Goal: Task Accomplishment & Management: Use online tool/utility

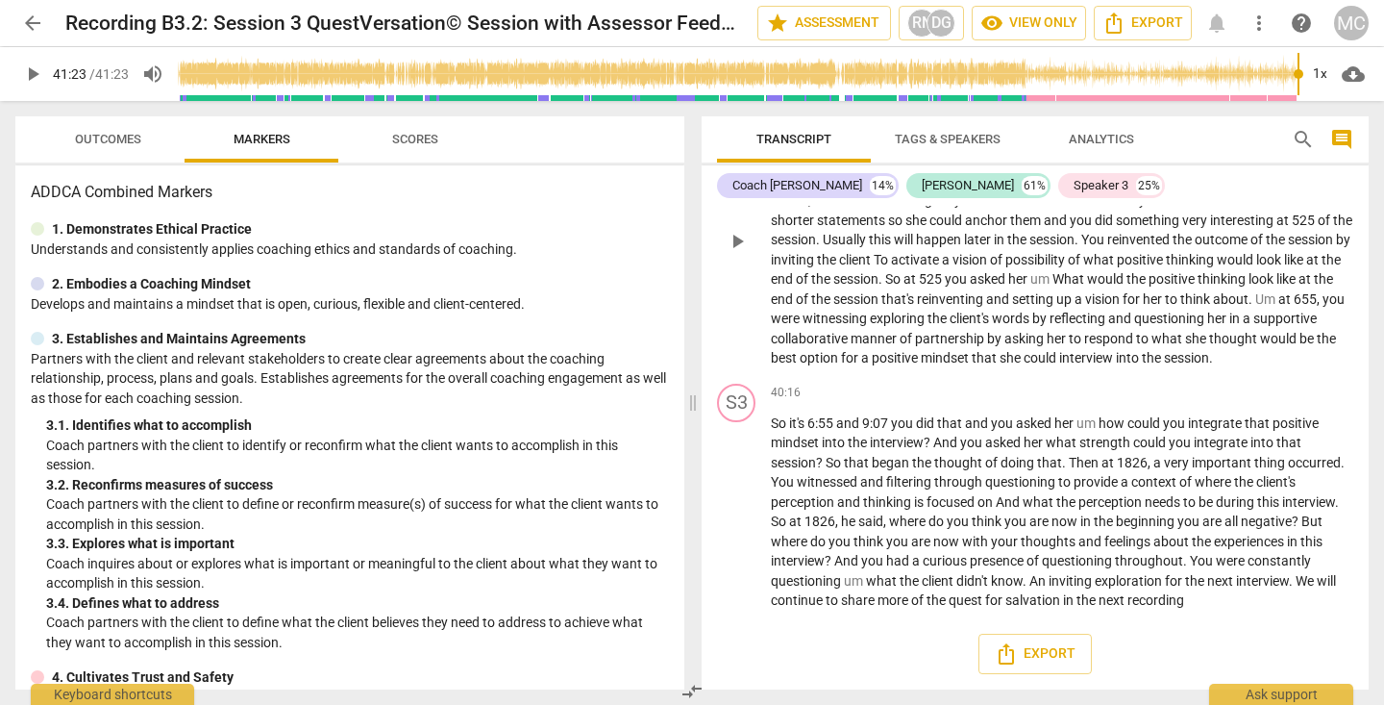
scroll to position [11969, 0]
type input "2483"
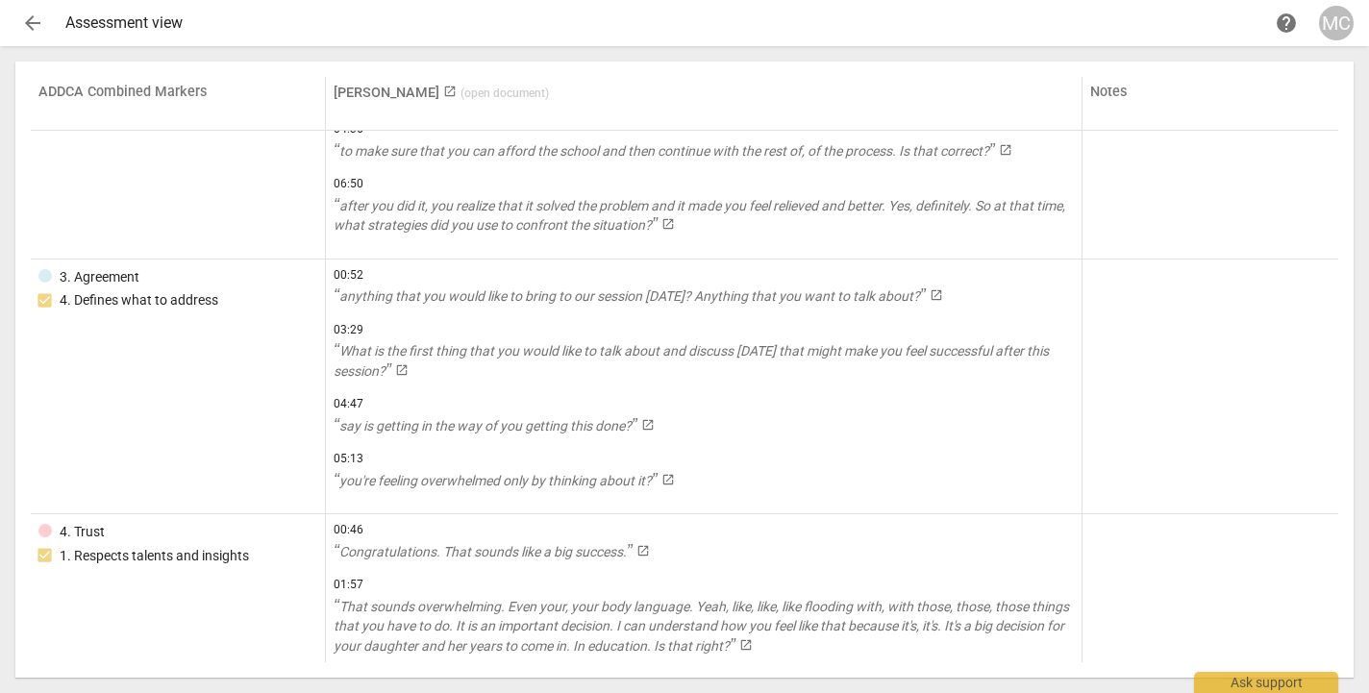
scroll to position [114, 0]
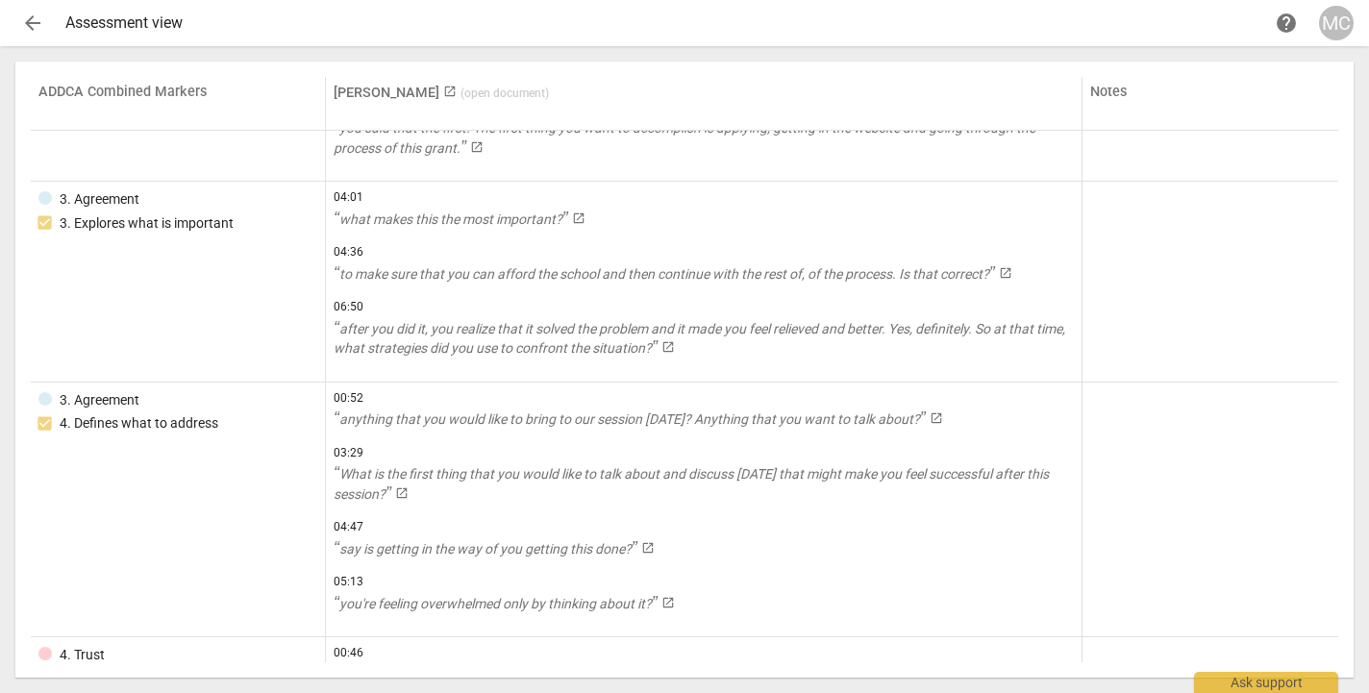
click at [26, 29] on span "arrow_back" at bounding box center [32, 23] width 23 height 23
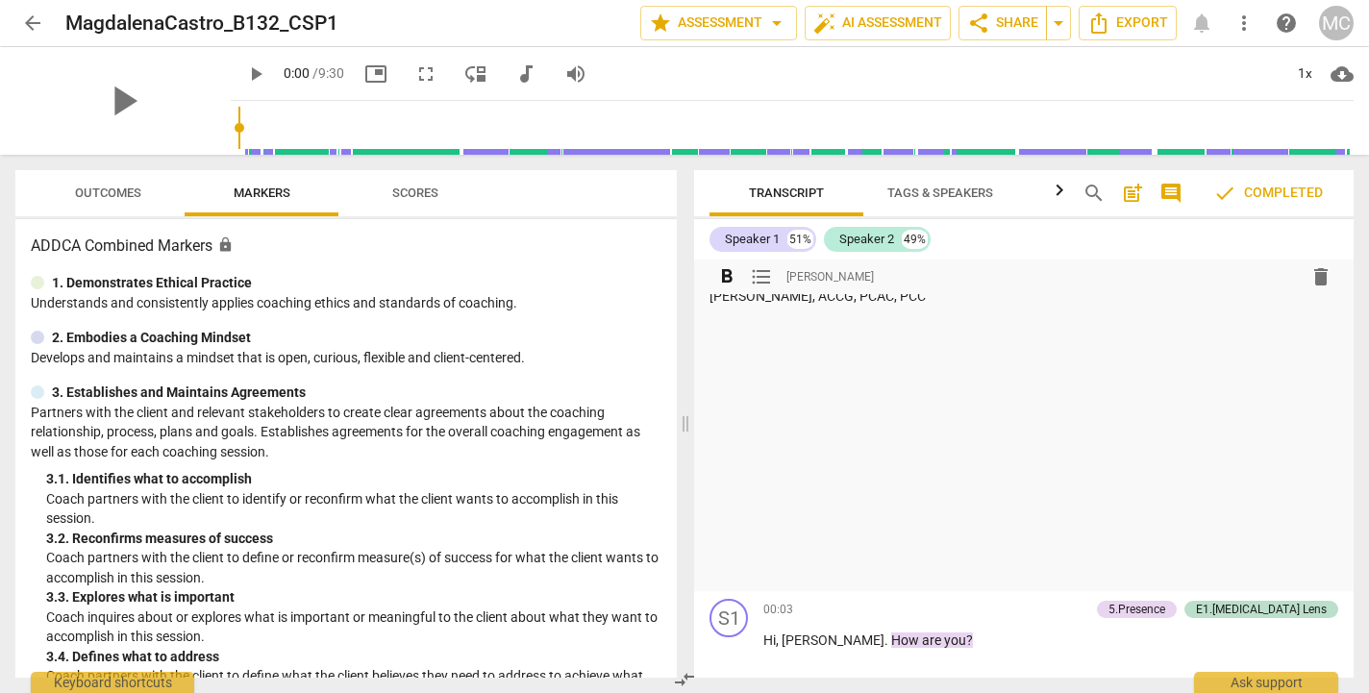
scroll to position [1120, 0]
click at [758, 278] on span "format_list_bulleted" at bounding box center [761, 276] width 23 height 23
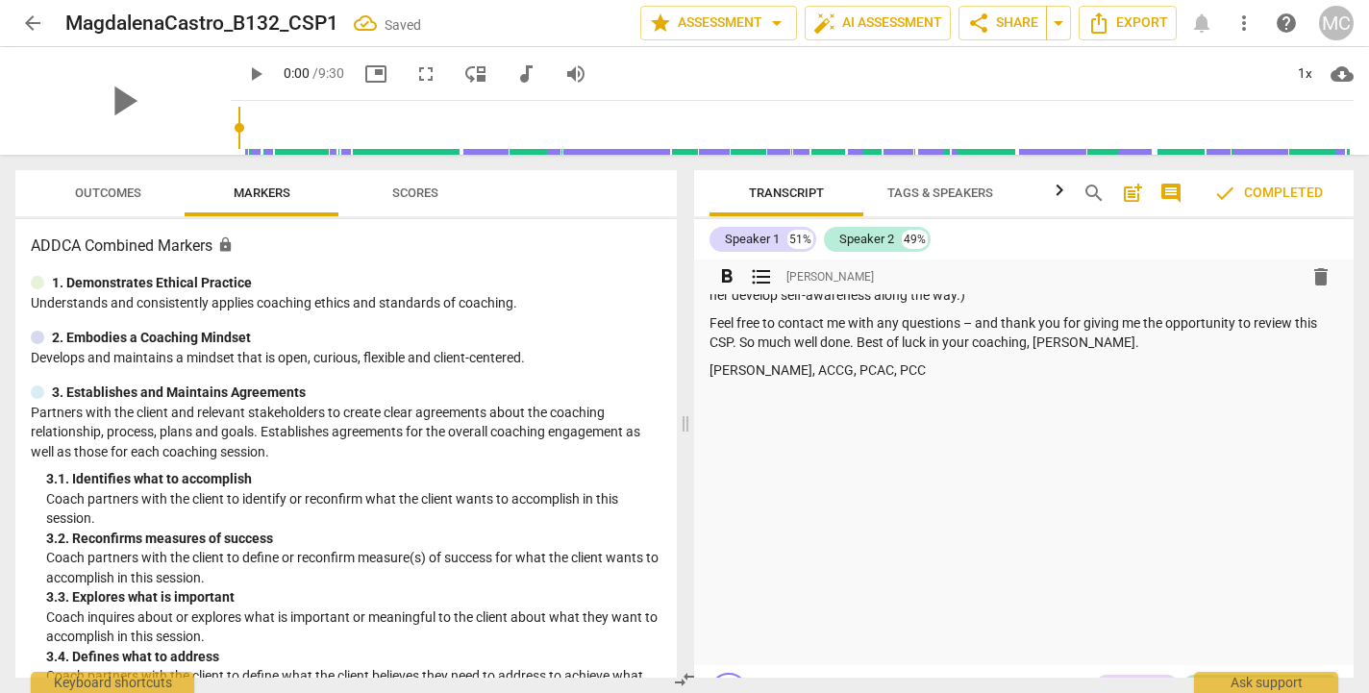
scroll to position [1104, 0]
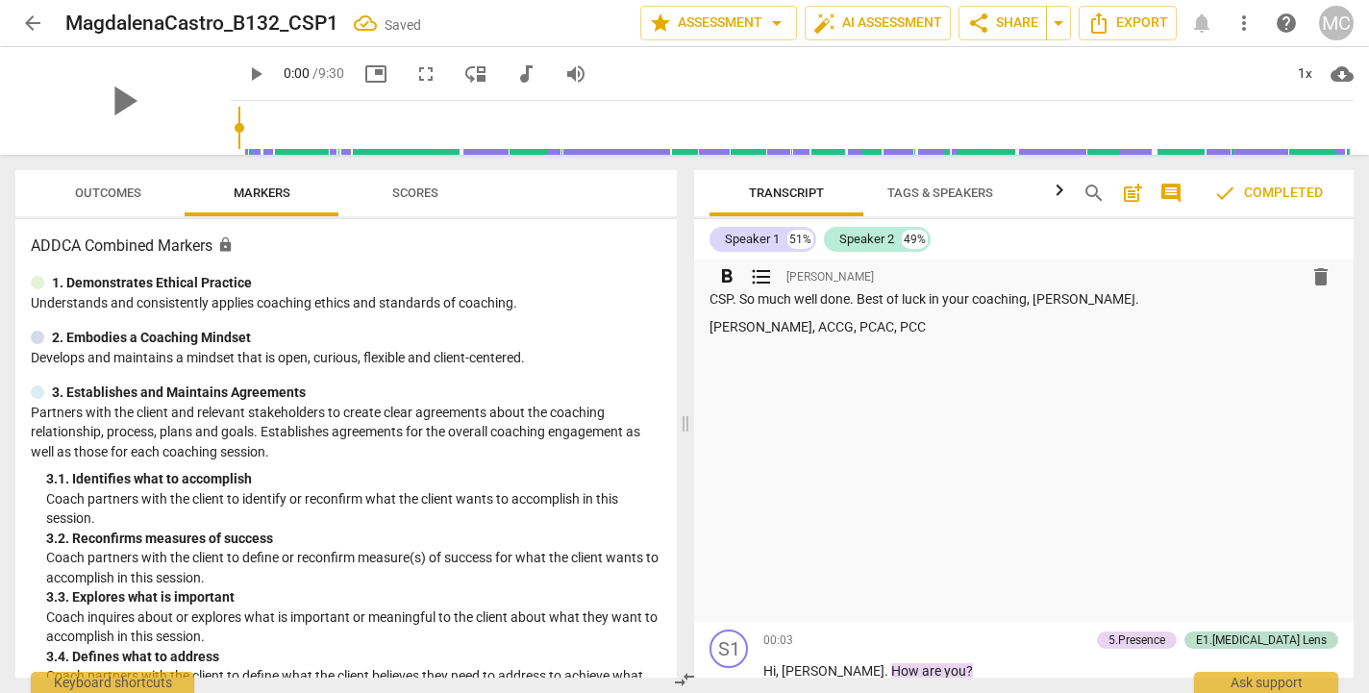
click at [823, 376] on p at bounding box center [1023, 382] width 629 height 20
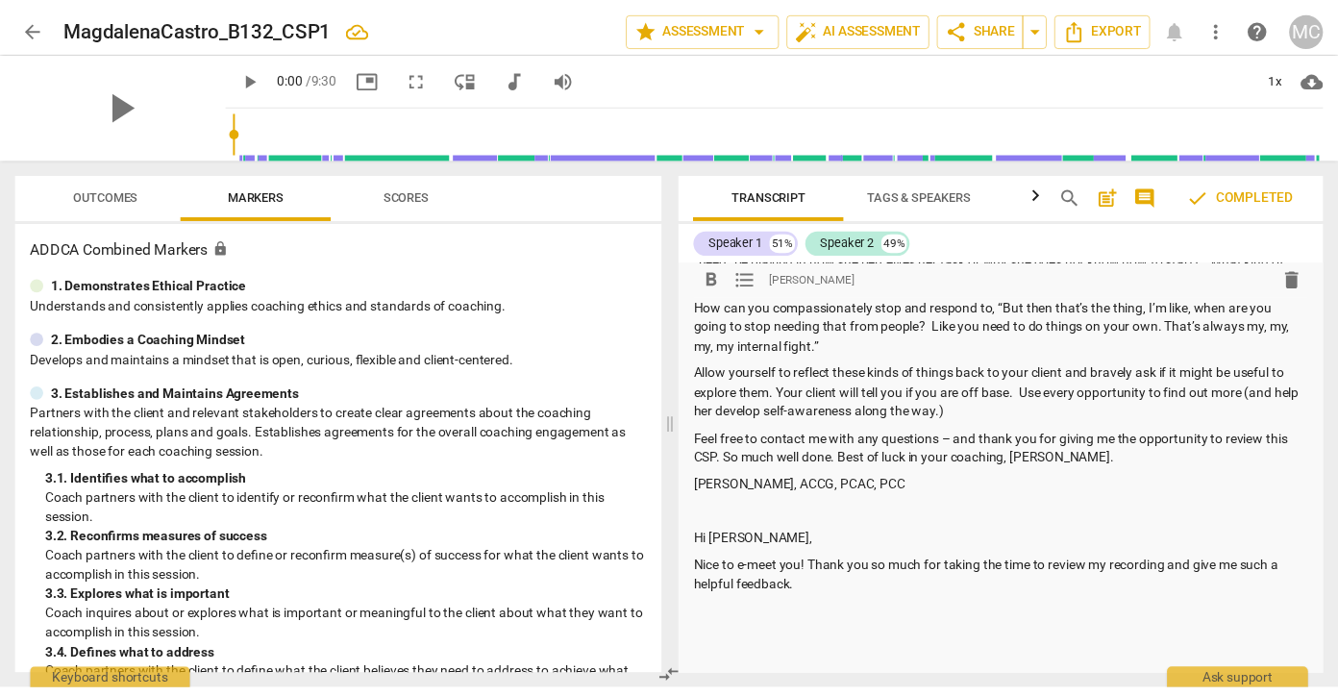
scroll to position [953, 0]
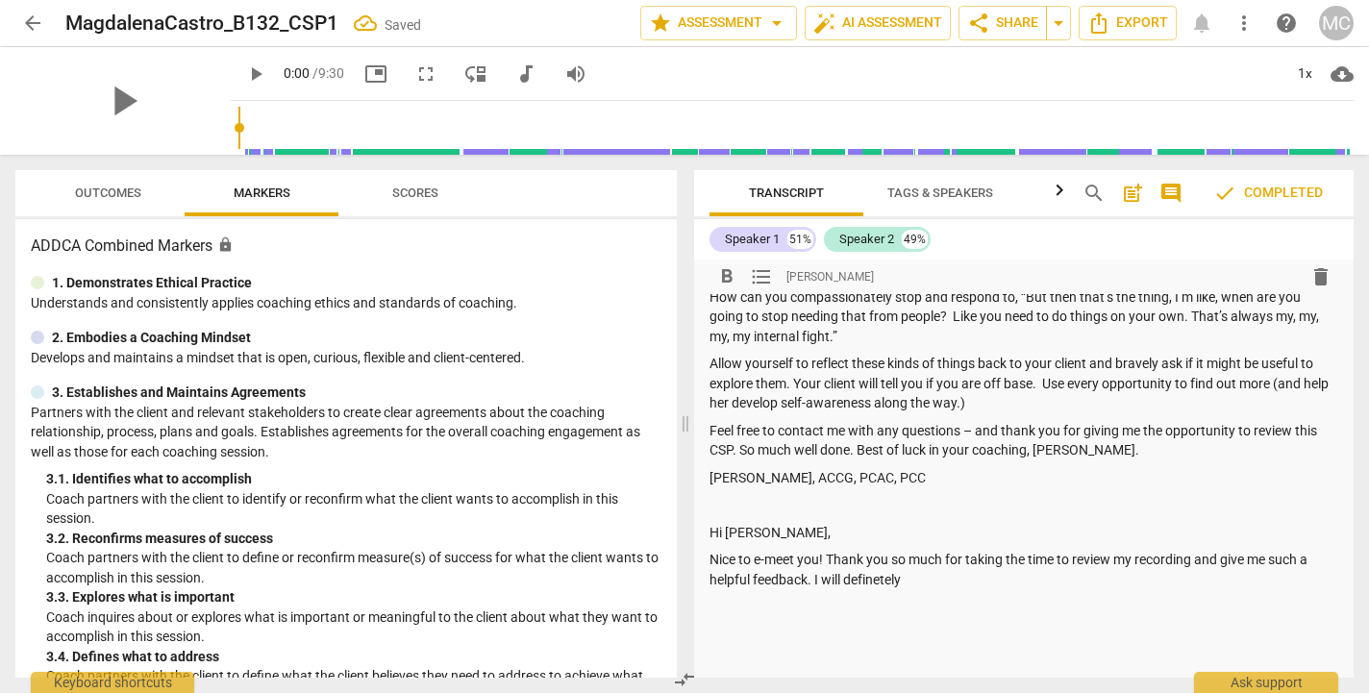
click at [887, 578] on p "Nice to e-meet you! Thank you so much for taking the time to review my recordin…" at bounding box center [1023, 569] width 629 height 39
click at [922, 580] on p "Nice to e-meet you! Thank you so much for taking the time to review my recordin…" at bounding box center [1023, 569] width 629 height 39
click at [871, 579] on p "Nice to e-meet you! Thank you so much for taking the time to review my recordin…" at bounding box center [1023, 569] width 629 height 39
click at [929, 587] on p "Nice to e-meet you! Thank you so much for taking the time to review my recordin…" at bounding box center [1023, 569] width 629 height 39
click at [872, 581] on p "Nice to e-meet you! Thank you so much for taking the time to review my recordin…" at bounding box center [1023, 569] width 629 height 39
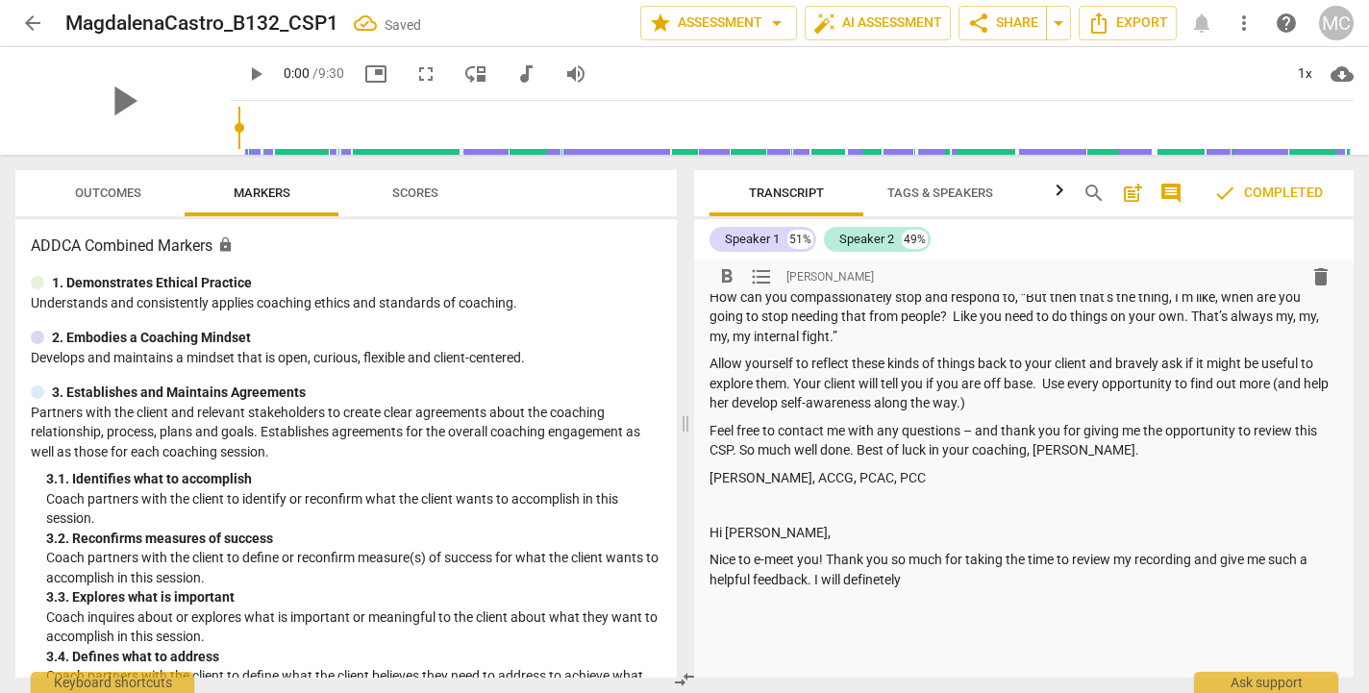
click at [911, 583] on p "Nice to e-meet you! Thank you so much for taking the time to review my recordin…" at bounding box center [1023, 569] width 629 height 39
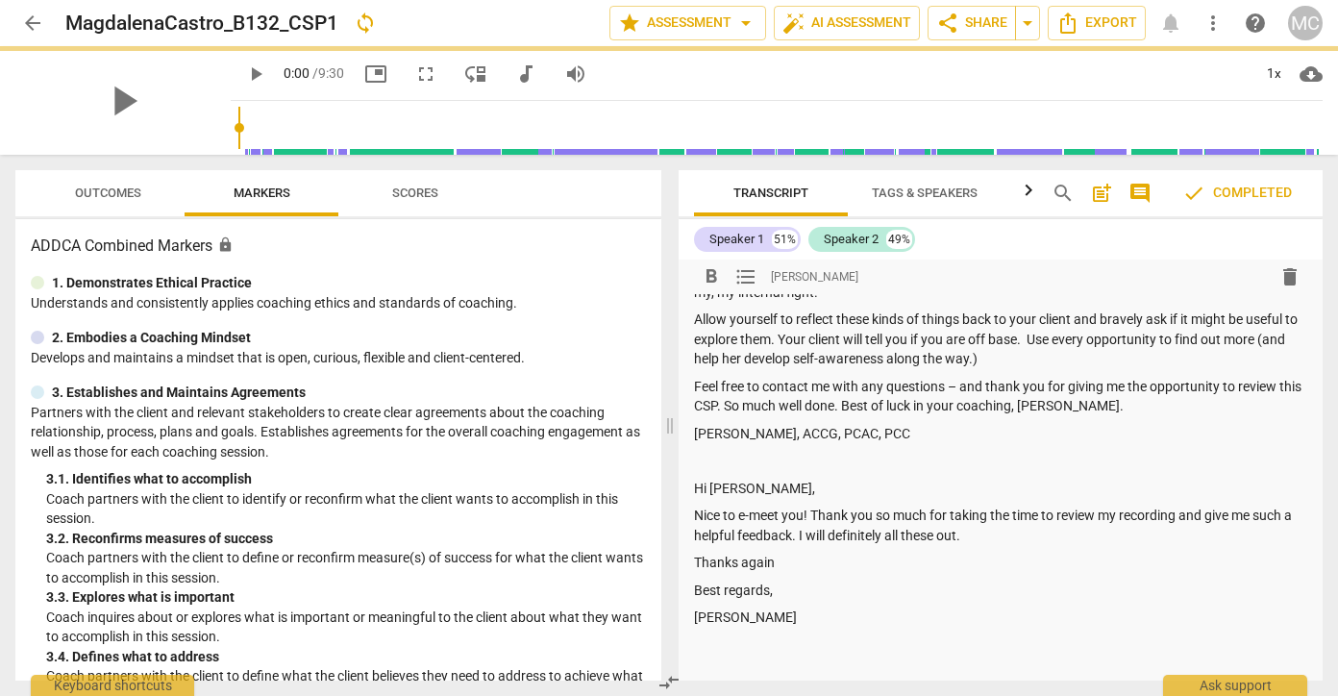
scroll to position [991, 0]
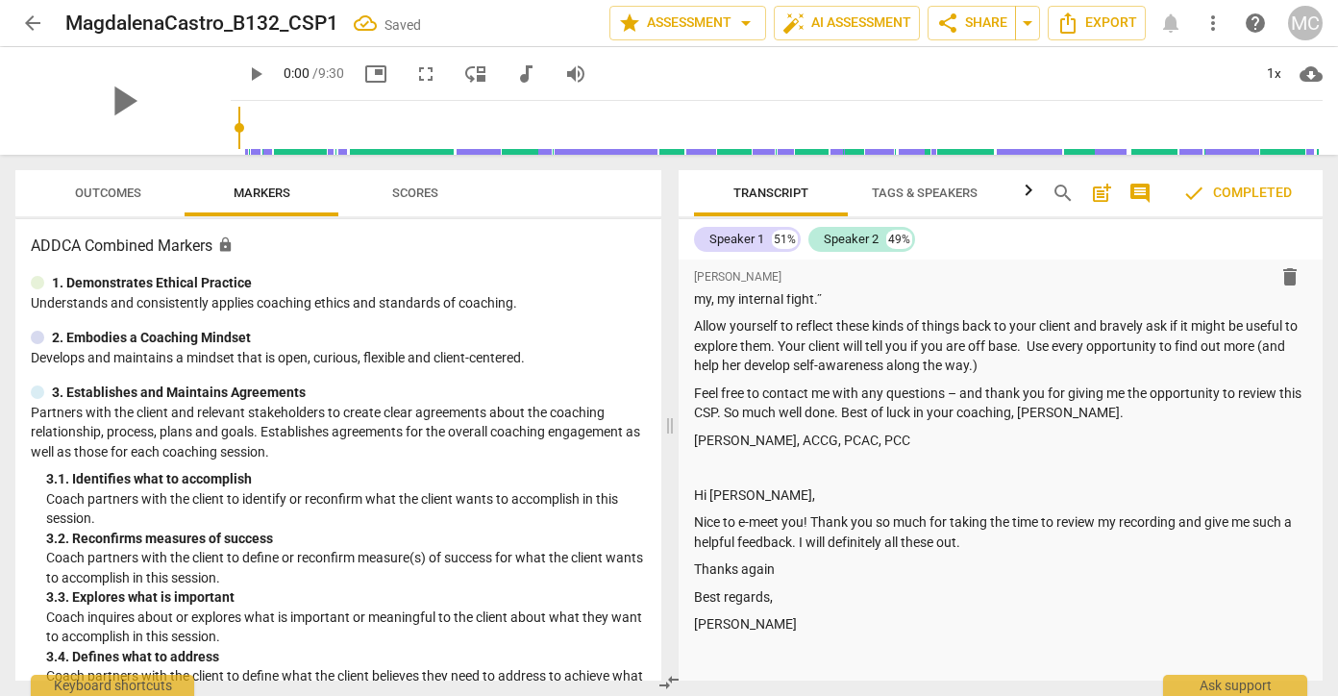
click at [1237, 192] on span "check Completed" at bounding box center [1237, 193] width 110 height 23
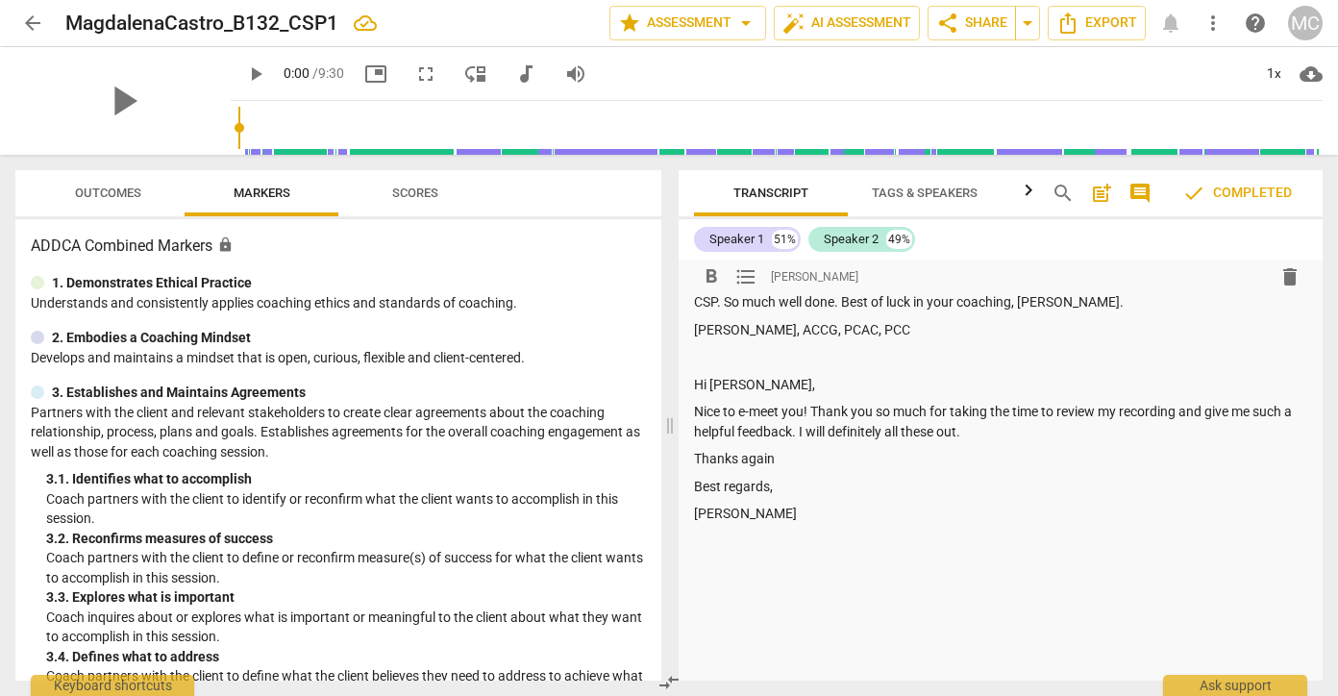
scroll to position [1120, 0]
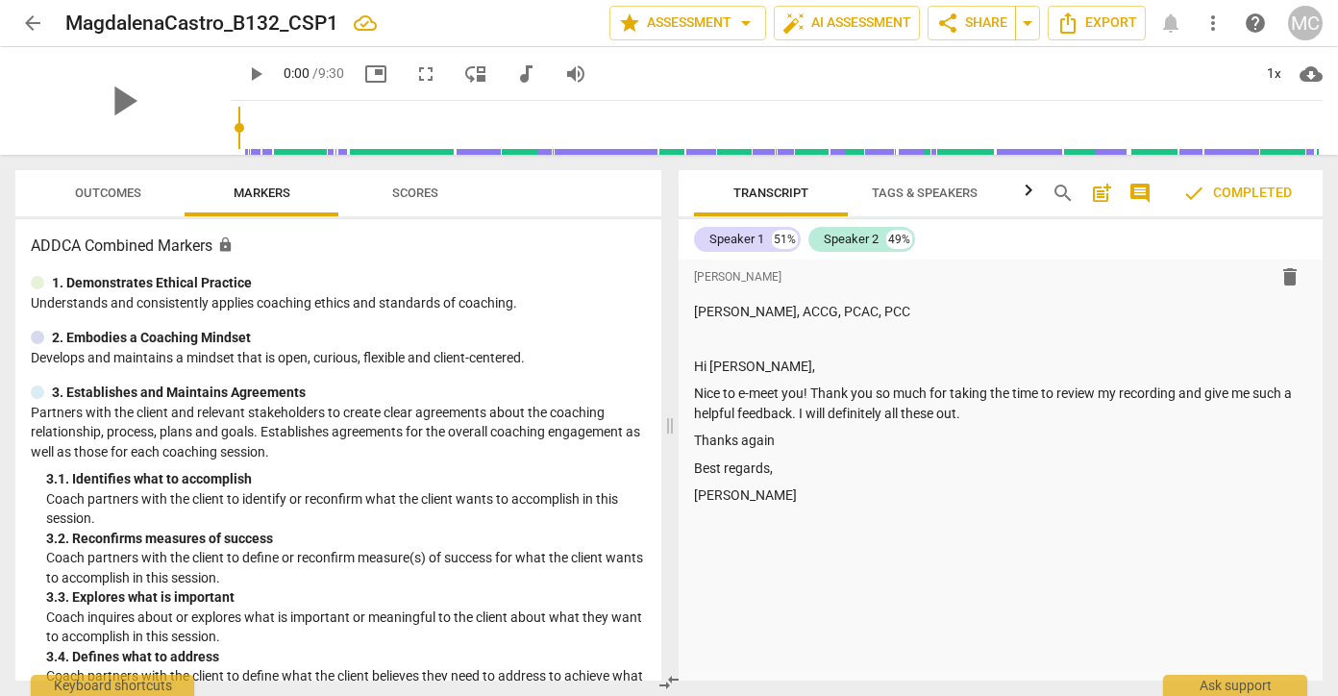
click at [1257, 192] on span "check Completed" at bounding box center [1237, 193] width 110 height 23
click at [548, 310] on p "Understands and consistently applies coaching ethics and standards of coaching." at bounding box center [338, 303] width 615 height 20
click at [34, 27] on span "arrow_back" at bounding box center [32, 23] width 23 height 23
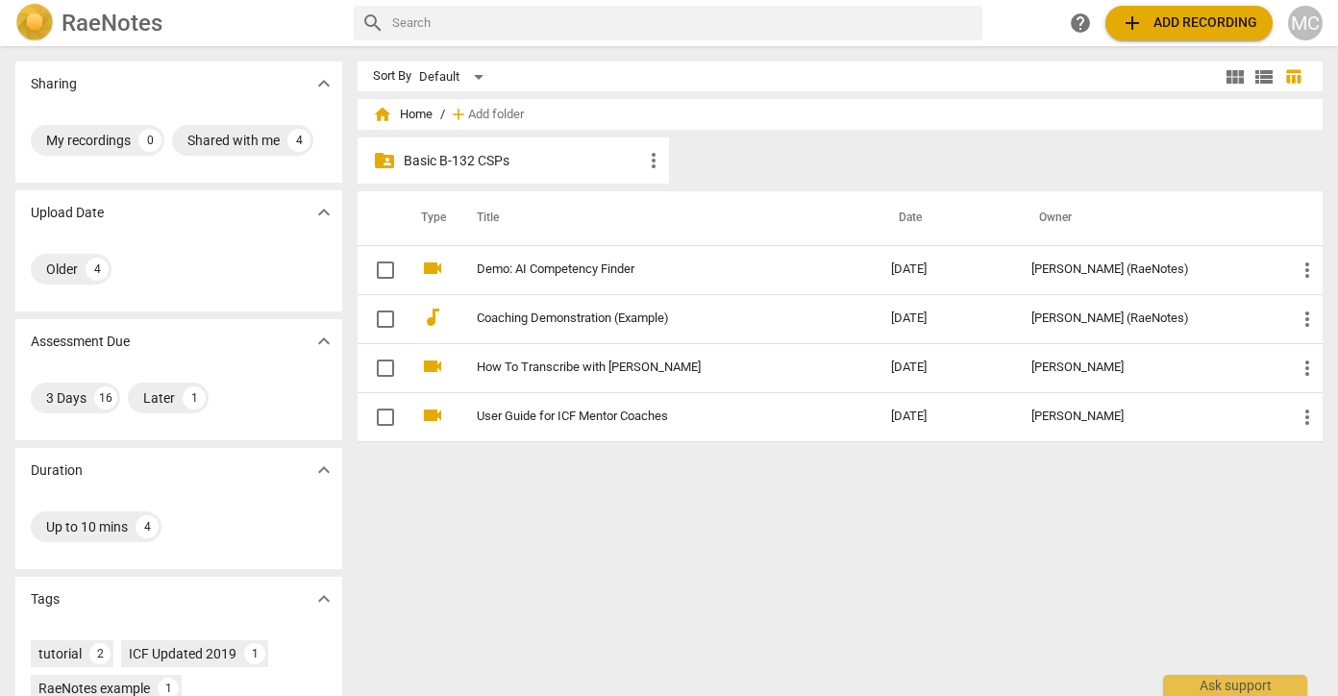
click at [458, 163] on p "Basic B-132 CSPs" at bounding box center [523, 161] width 238 height 20
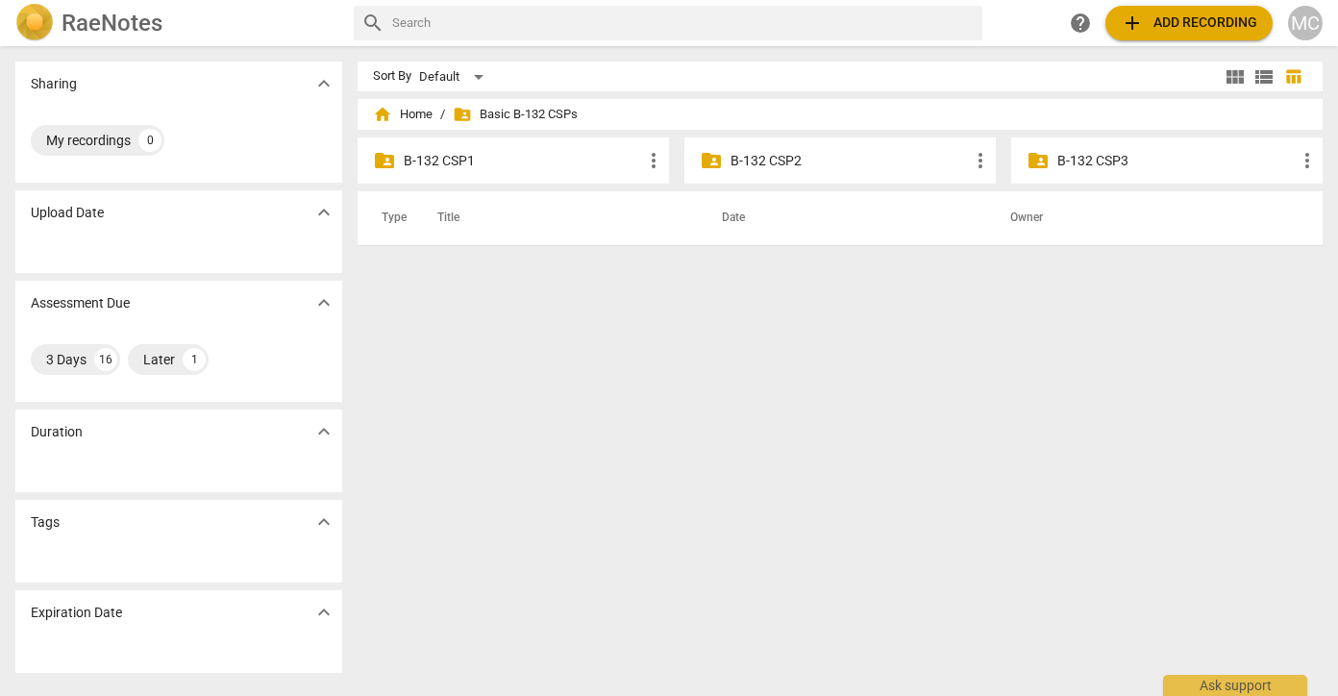
click at [594, 160] on p "B-132 CSP1" at bounding box center [523, 161] width 238 height 20
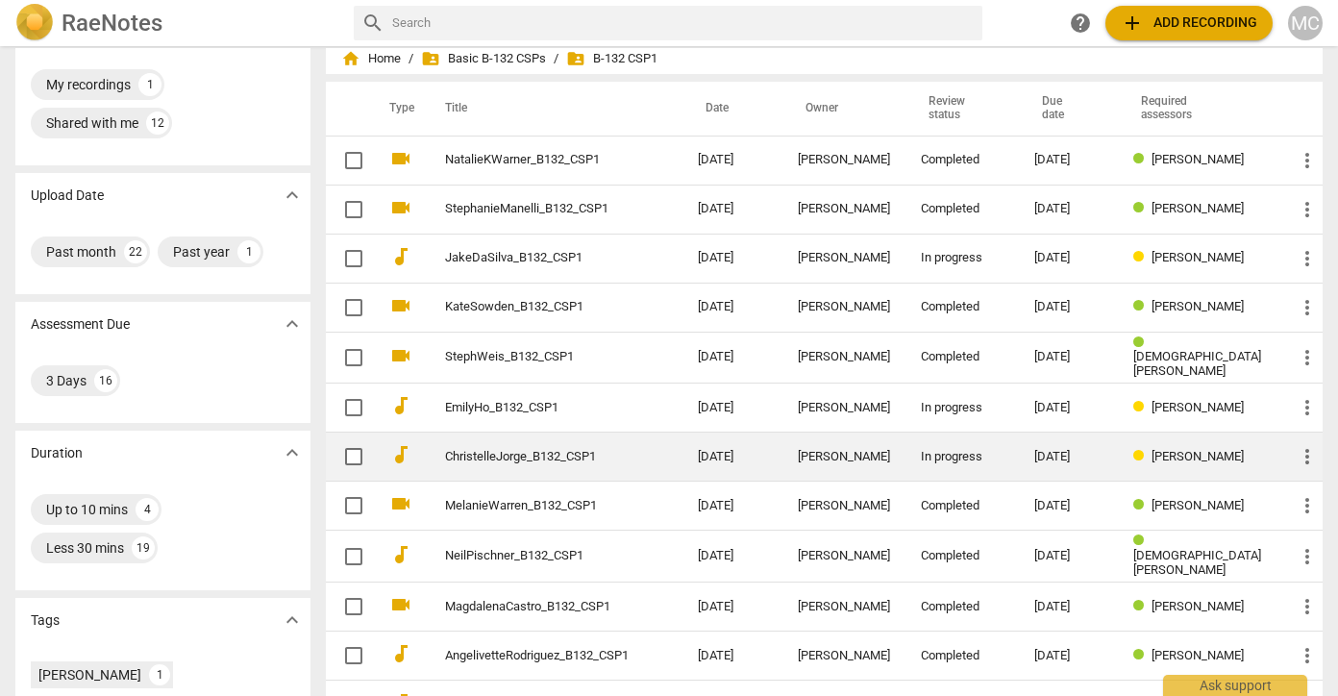
scroll to position [73, 0]
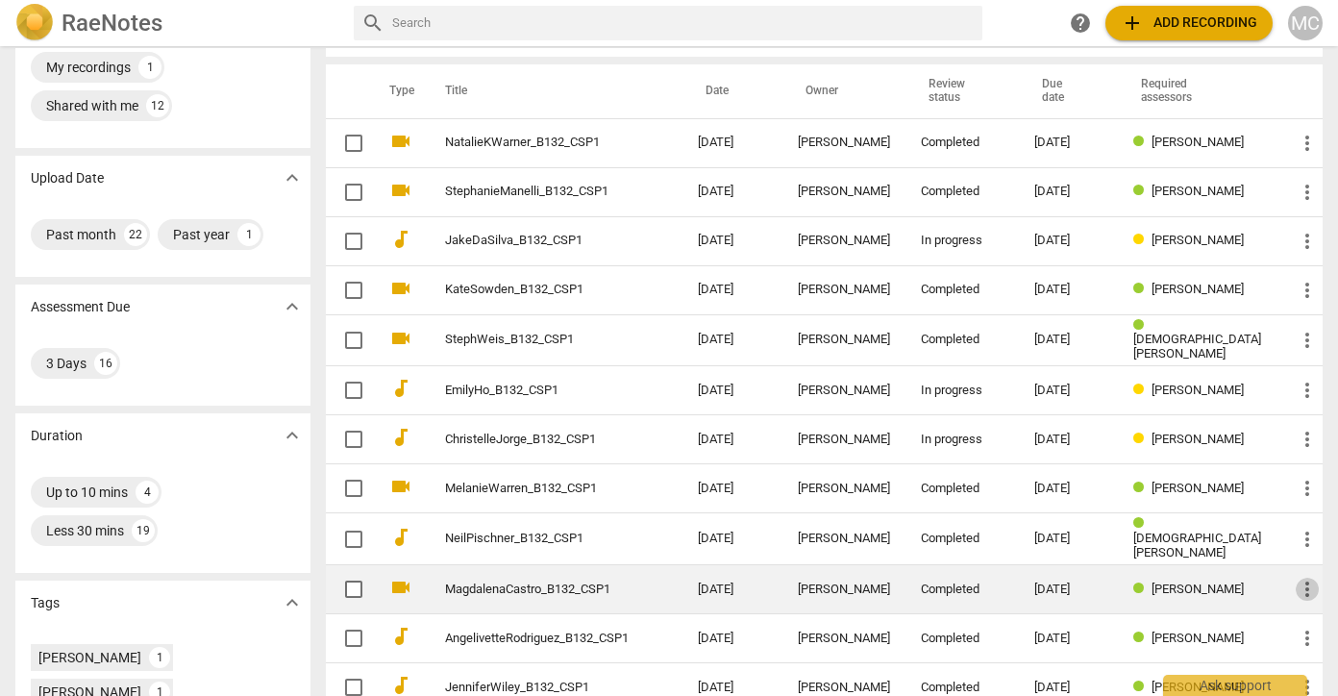
click at [1296, 586] on span "more_vert" at bounding box center [1307, 589] width 23 height 23
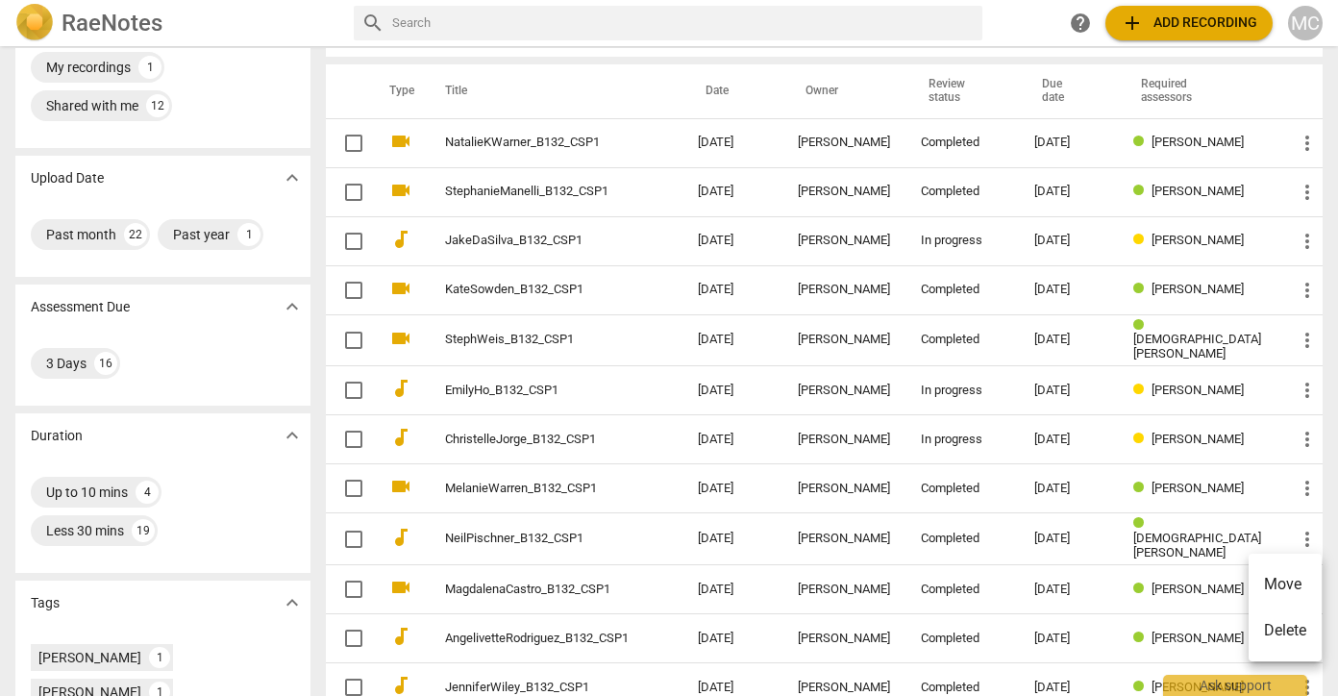
click at [1161, 581] on div at bounding box center [669, 348] width 1338 height 696
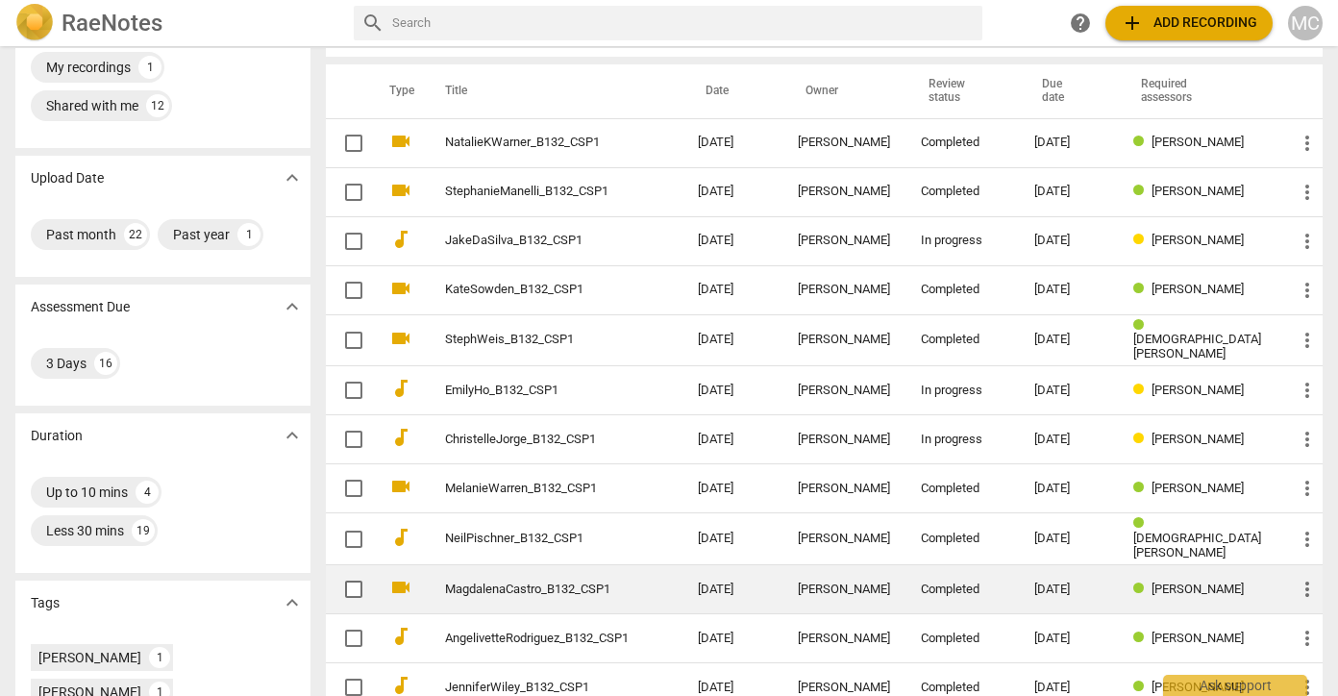
click at [682, 565] on td "MagdalenaCastro_B132_CSP1" at bounding box center [552, 589] width 260 height 49
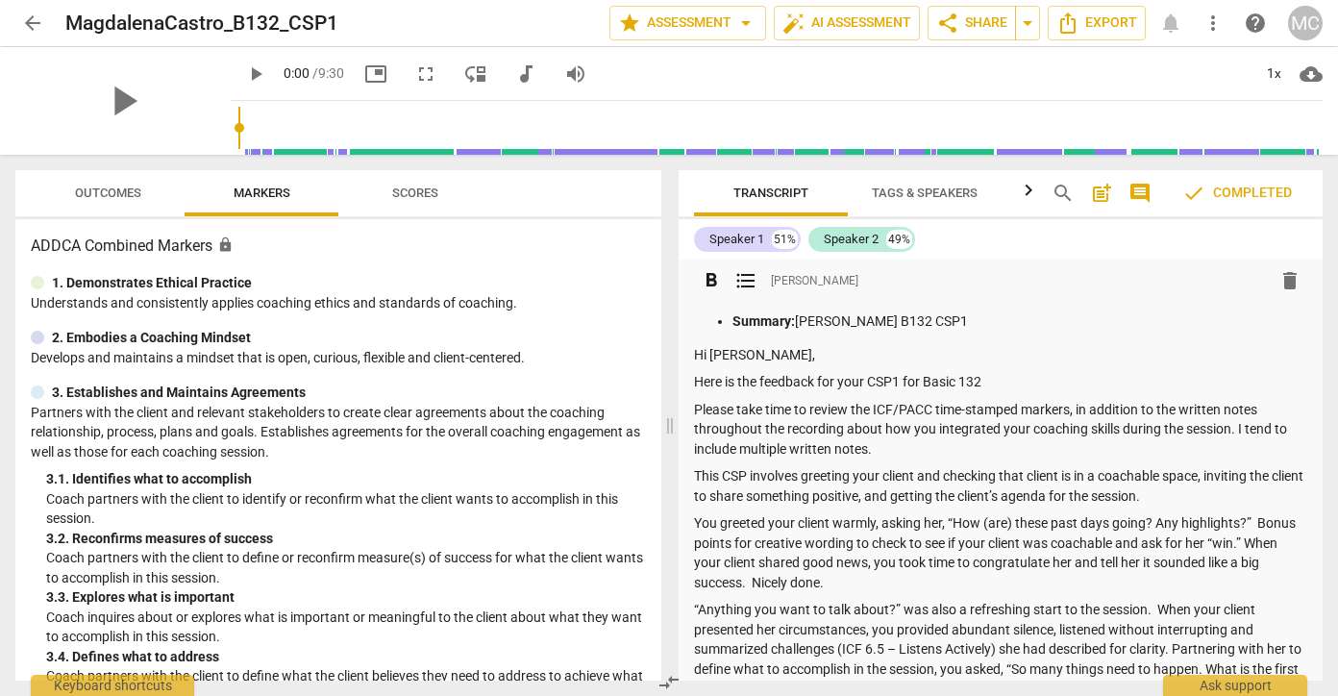
click at [811, 270] on div "format_bold format_list_bulleted [PERSON_NAME] delete" at bounding box center [1000, 280] width 613 height 35
click at [812, 281] on span "[PERSON_NAME]" at bounding box center [814, 281] width 87 height 16
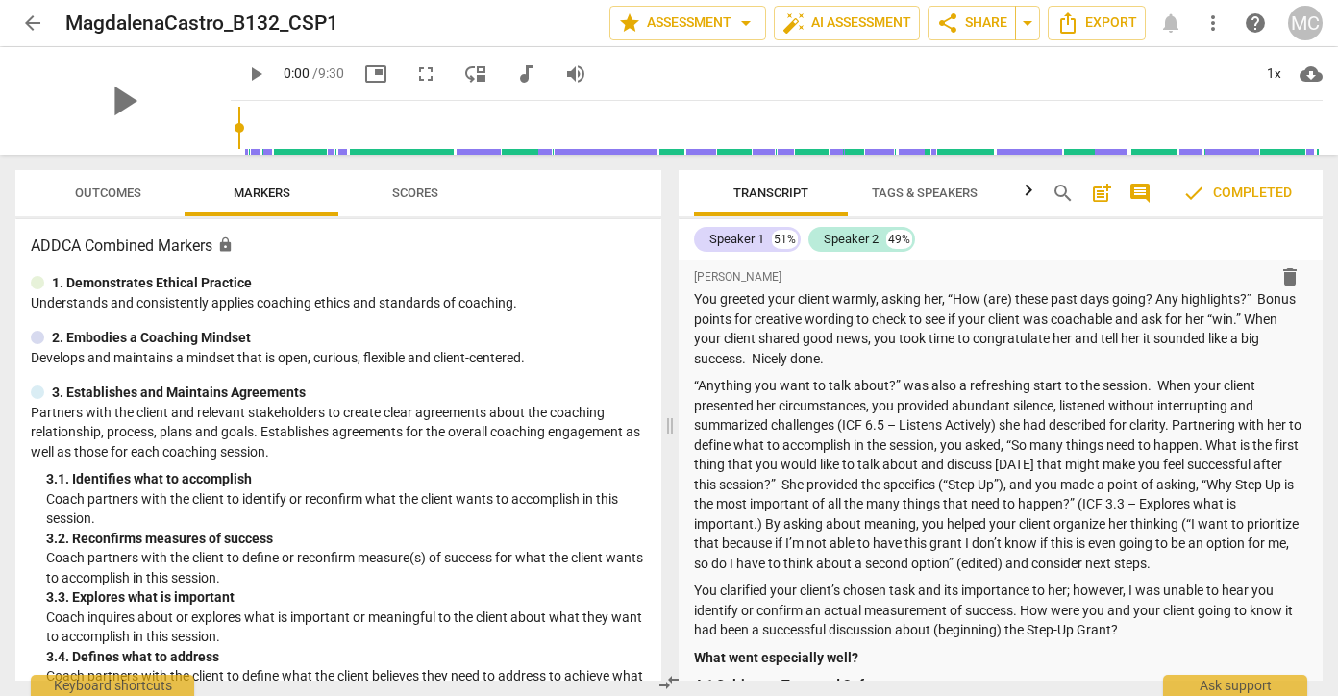
scroll to position [235, 0]
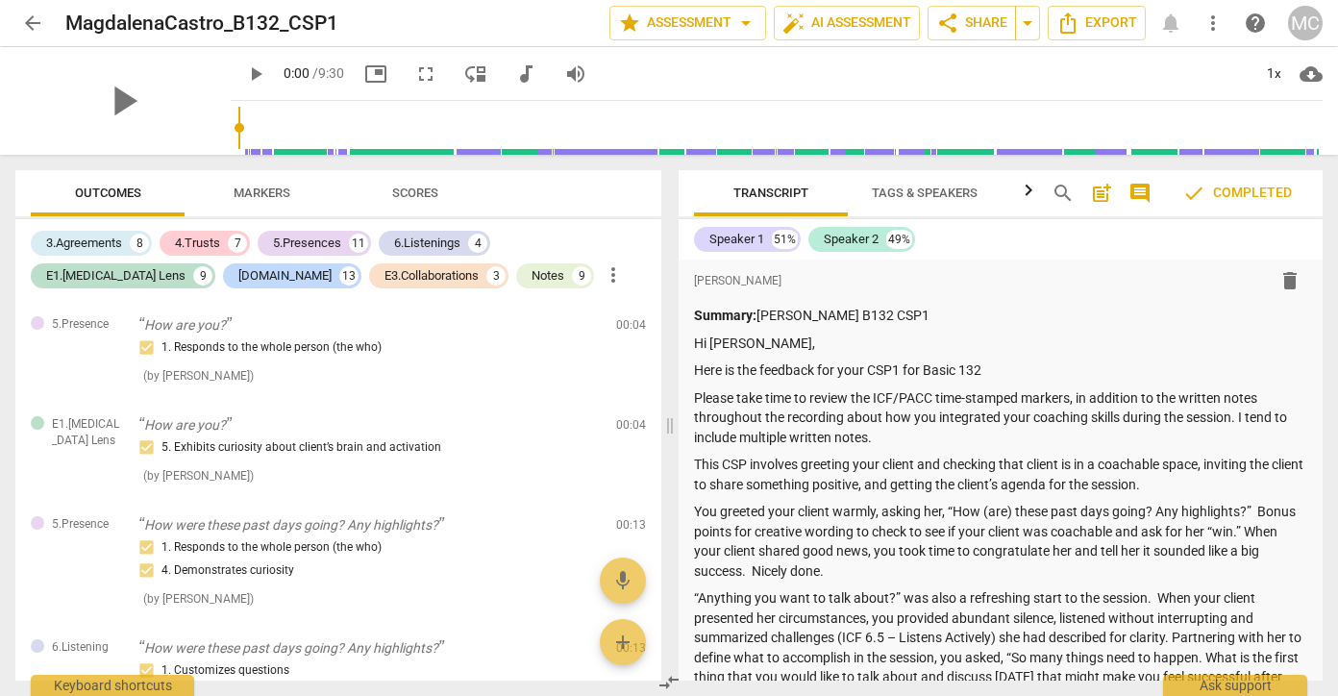
scroll to position [2265, 0]
